Goal: Register for event/course

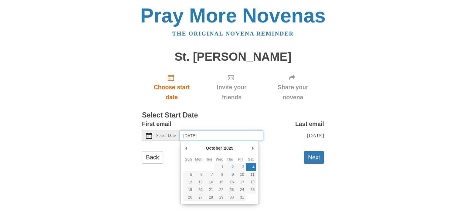
click at [237, 136] on input "Saturday, October 4th" at bounding box center [222, 136] width 84 height 10
click at [296, 181] on html "Pray More Novenas The original novena reminder St. Joseph Novena Choose start d…" at bounding box center [233, 90] width 466 height 181
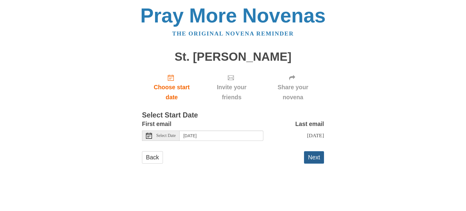
click at [317, 155] on button "Next" at bounding box center [314, 157] width 20 height 12
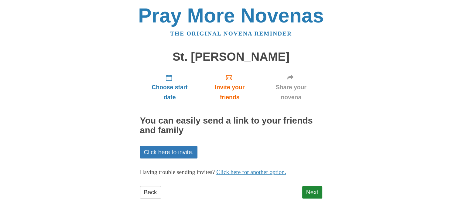
scroll to position [5, 0]
